Goal: Task Accomplishment & Management: Use online tool/utility

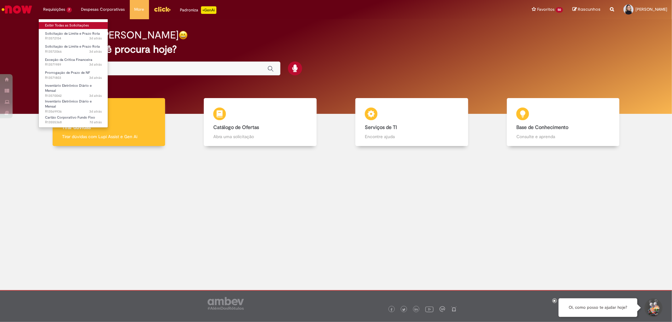
click at [82, 26] on link "Exibir Todas as Solicitações" at bounding box center [73, 25] width 69 height 7
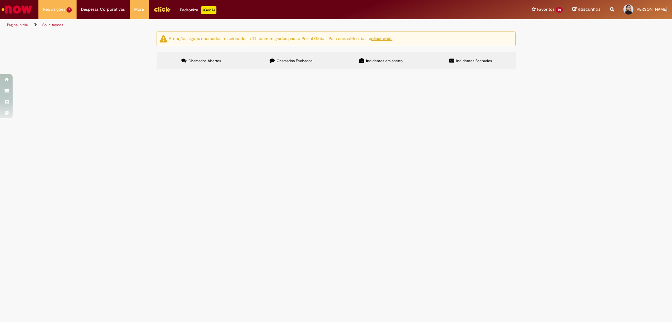
click at [0, 0] on span "Prorrogação de Prazo de NF" at bounding box center [0, 0] width 0 height 0
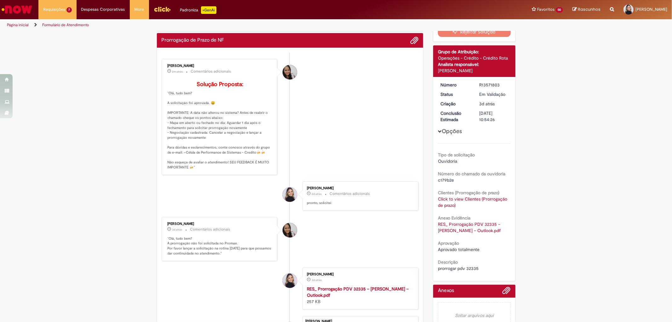
scroll to position [105, 0]
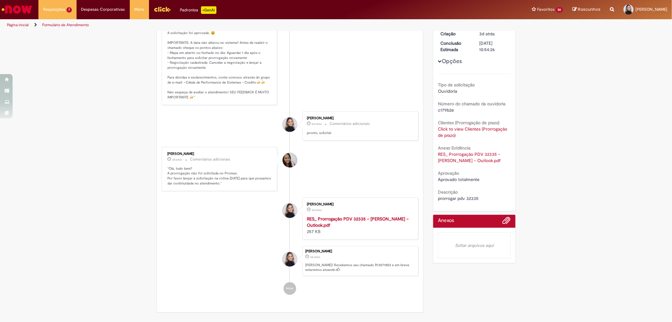
click at [472, 195] on span "prorrogar pdv 32335" at bounding box center [458, 198] width 41 height 6
copy span "32335"
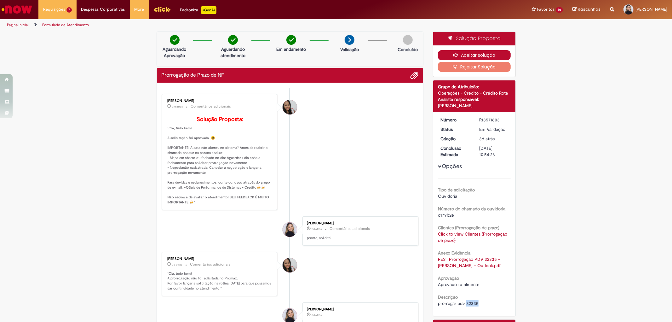
click at [465, 53] on button "Aceitar solução" at bounding box center [474, 55] width 73 height 10
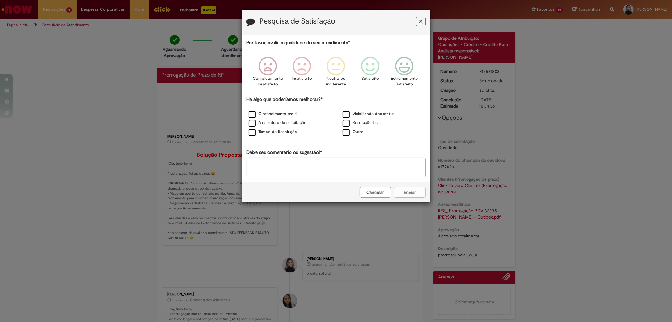
drag, startPoint x: 418, startPoint y: 24, endPoint x: 407, endPoint y: 20, distance: 11.9
click at [419, 24] on button "Feedback" at bounding box center [420, 21] width 9 height 9
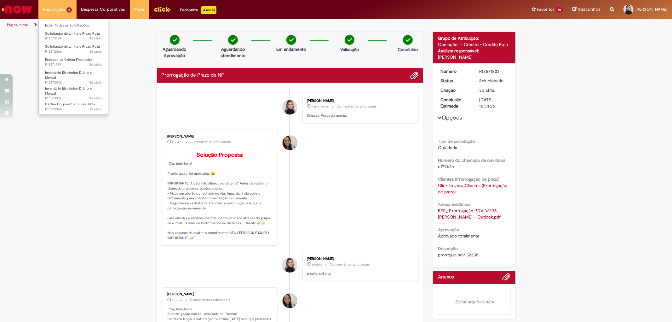
click at [69, 10] on li "Requisições 6 Exibir Todas as Solicitações Solicitação de Limite e Prazo Rota 3…" at bounding box center [57, 9] width 38 height 19
click at [61, 26] on link "Exibir Todas as Solicitações" at bounding box center [73, 25] width 69 height 7
